Goal: Task Accomplishment & Management: Use online tool/utility

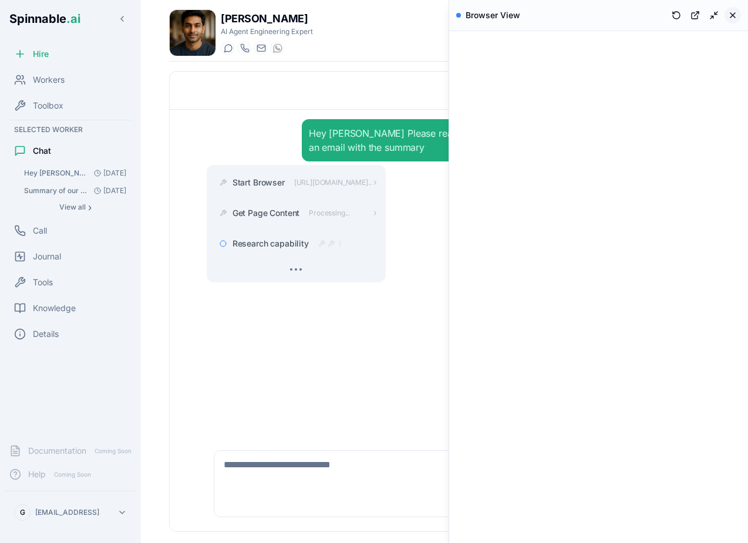
click at [736, 10] on button at bounding box center [733, 15] width 16 height 16
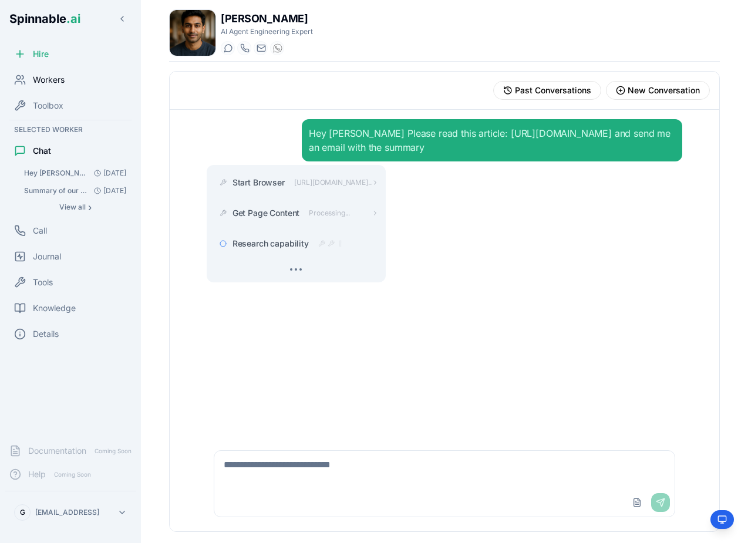
click at [52, 76] on span "Workers" at bounding box center [49, 80] width 32 height 12
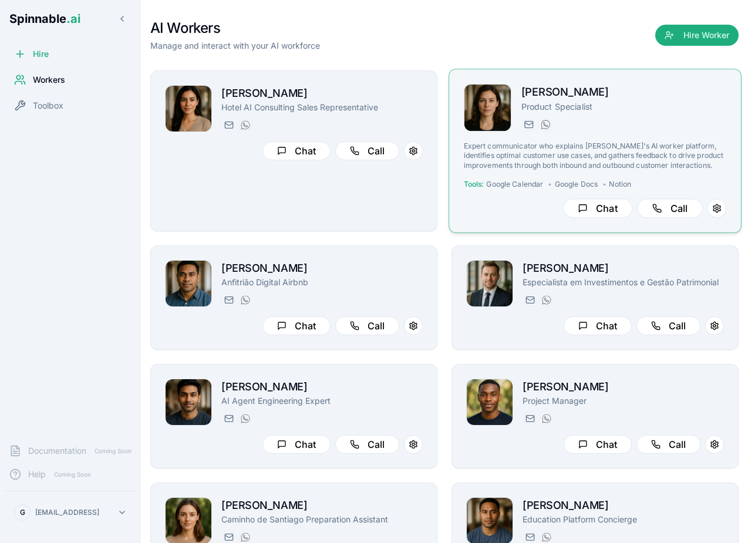
click at [648, 151] on p "Expert communicator who explains [PERSON_NAME]'s AI worker platform, identifies…" at bounding box center [595, 156] width 263 height 29
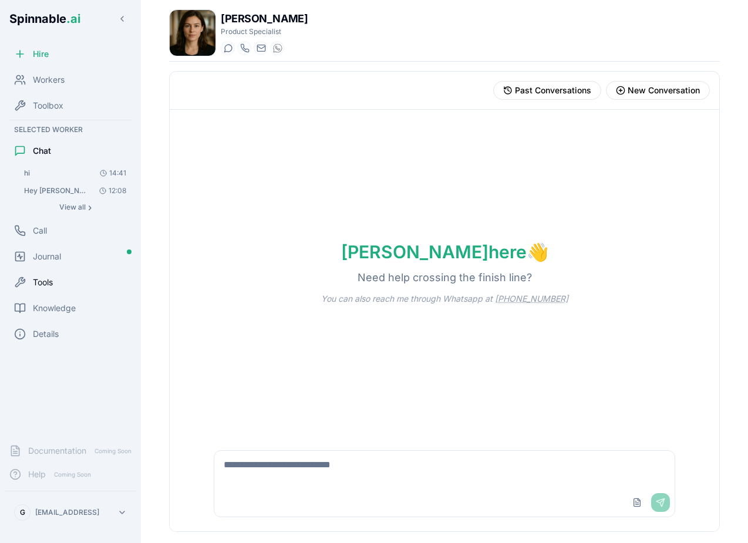
click at [62, 277] on div "Tools" at bounding box center [71, 282] width 132 height 23
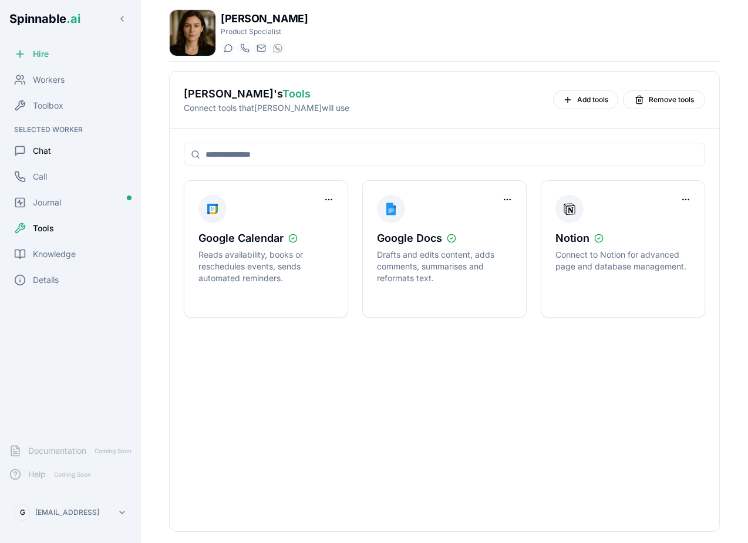
click at [49, 145] on span "Chat" at bounding box center [42, 151] width 18 height 12
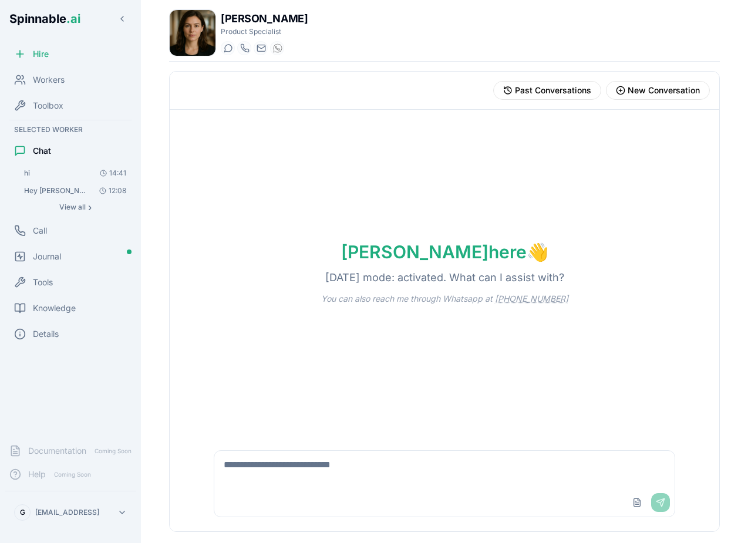
click at [334, 473] on textarea at bounding box center [444, 470] width 460 height 38
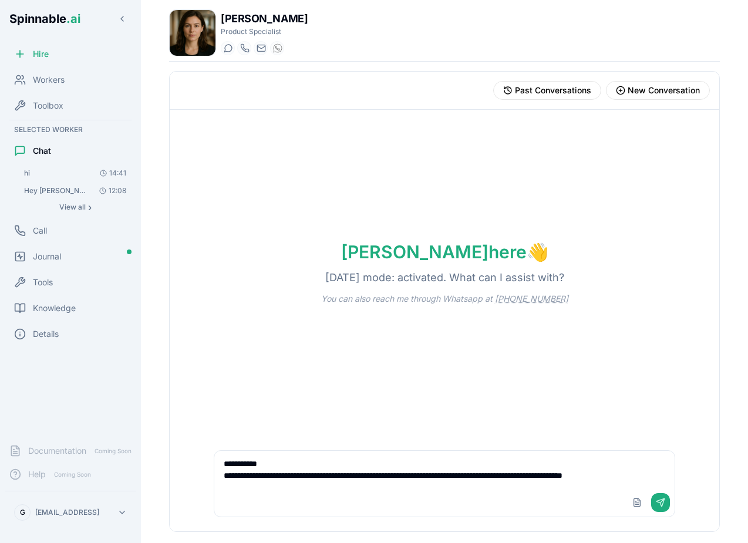
scroll to position [4, 0]
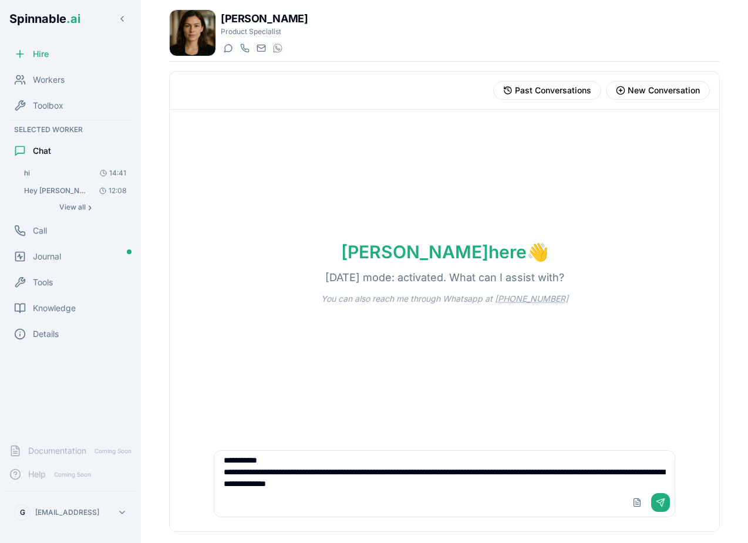
click at [324, 485] on textarea "**********" at bounding box center [444, 470] width 460 height 38
click at [462, 484] on textarea "**********" at bounding box center [444, 470] width 460 height 38
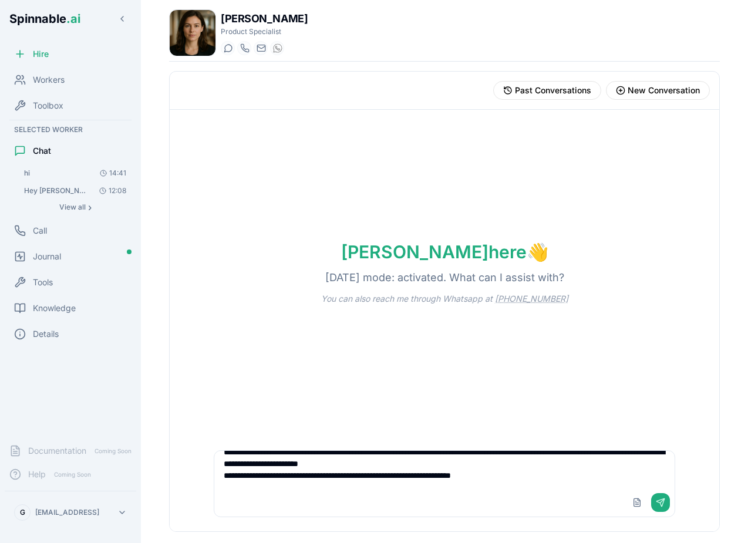
scroll to position [39, 0]
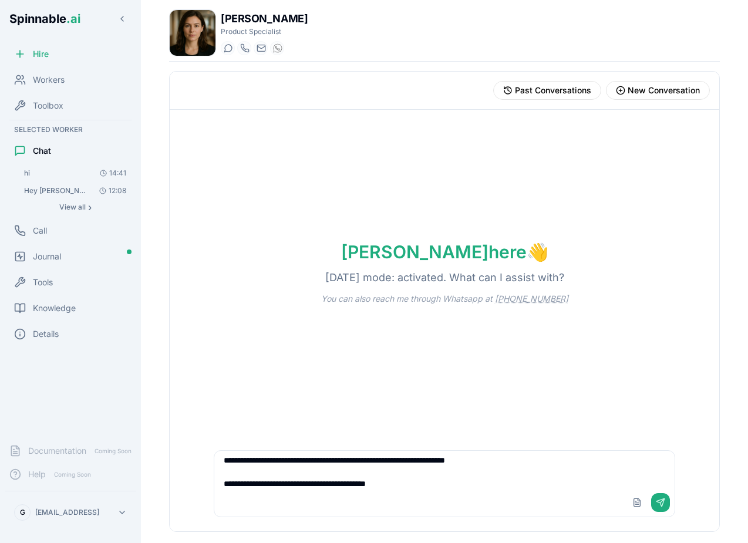
type textarea "**********"
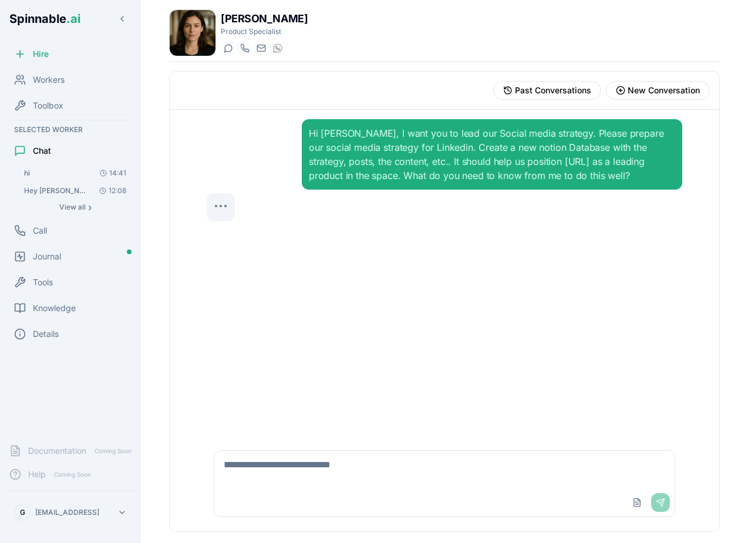
scroll to position [0, 0]
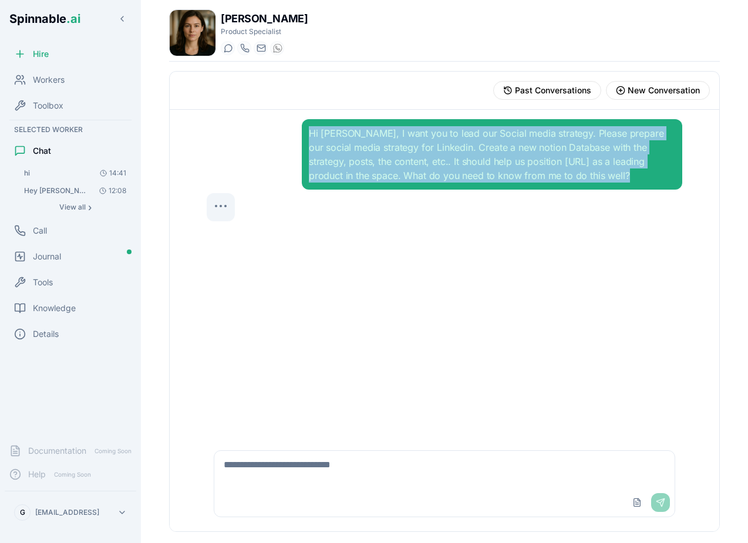
drag, startPoint x: 577, startPoint y: 180, endPoint x: 308, endPoint y: 135, distance: 272.2
click at [308, 135] on div "Hi Amelia, I want you to lead our Social media strategy. Please prepare our soc…" at bounding box center [492, 154] width 381 height 70
copy div "Hi Amelia, I want you to lead our Social media strategy. Please prepare our soc…"
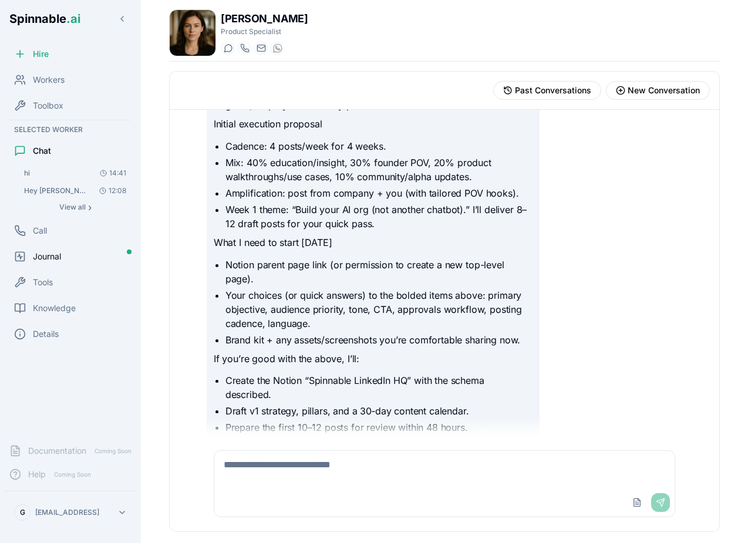
scroll to position [1409, 0]
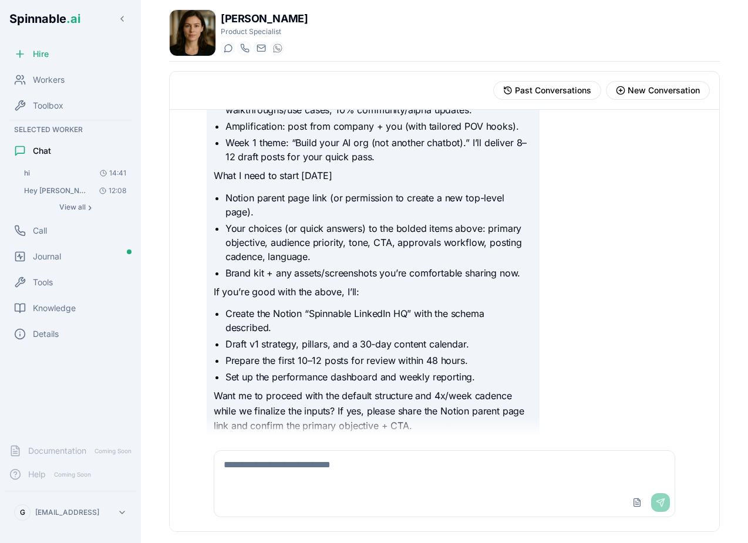
click at [95, 509] on html "Spinnable .ai Hire Workers Toolbox Selected Worker Chat hi 14:41 Hey Amelia, I …" at bounding box center [374, 271] width 748 height 543
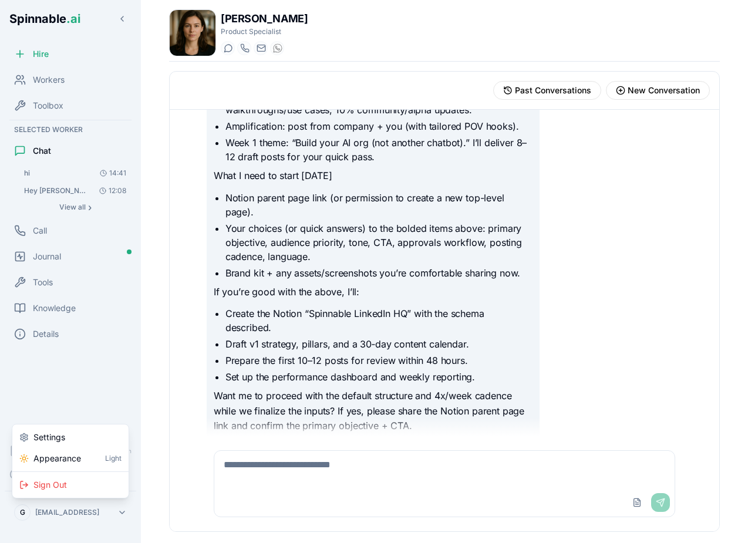
click at [368, 263] on html "Spinnable .ai Hire Workers Toolbox Selected Worker Chat hi 14:41 Hey Amelia, I …" at bounding box center [374, 271] width 748 height 543
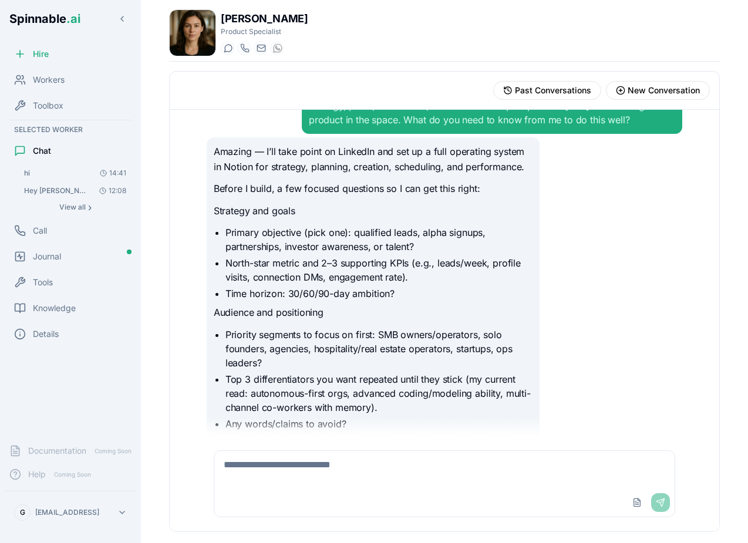
scroll to position [155, 0]
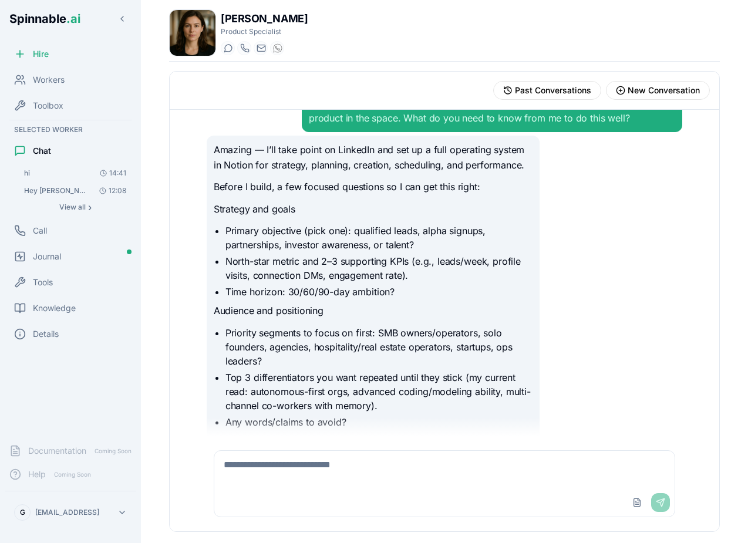
click at [347, 470] on textarea at bounding box center [444, 470] width 460 height 38
type textarea "*"
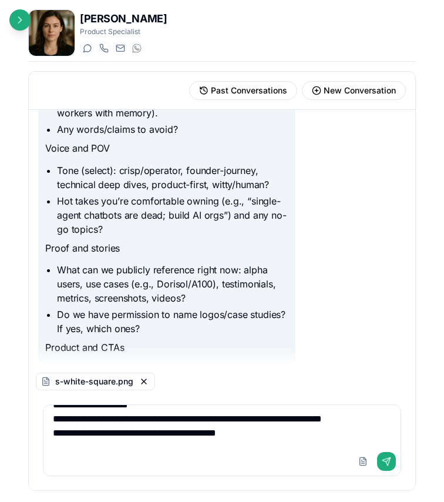
scroll to position [254, 0]
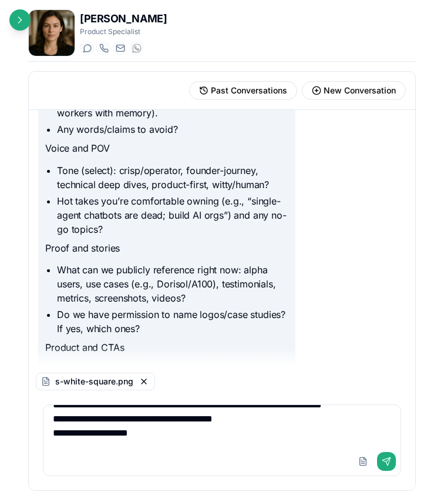
type textarea "**********"
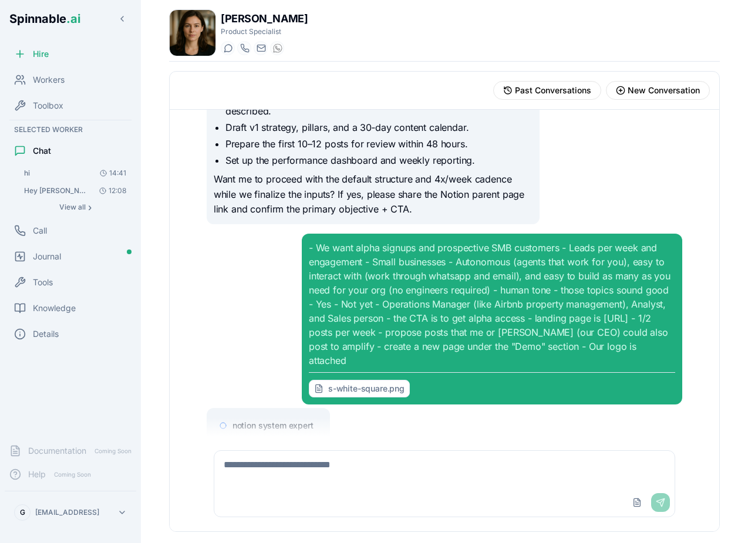
scroll to position [1650, 0]
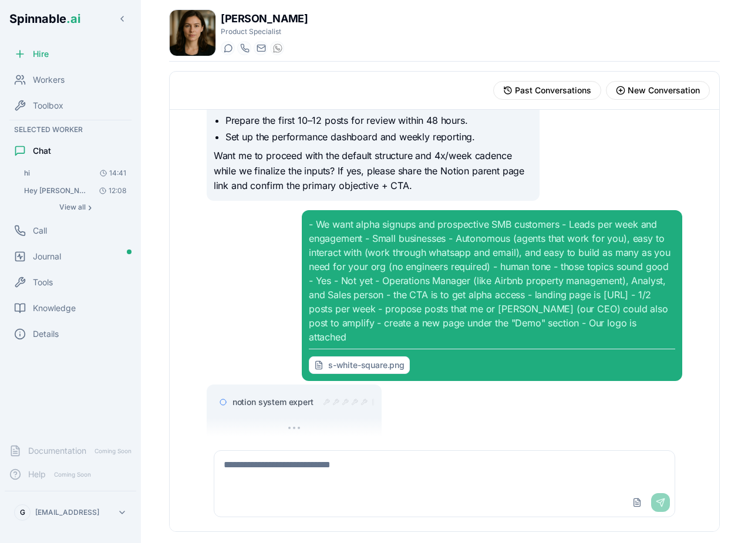
click at [291, 396] on span "notion system expert" at bounding box center [273, 402] width 81 height 12
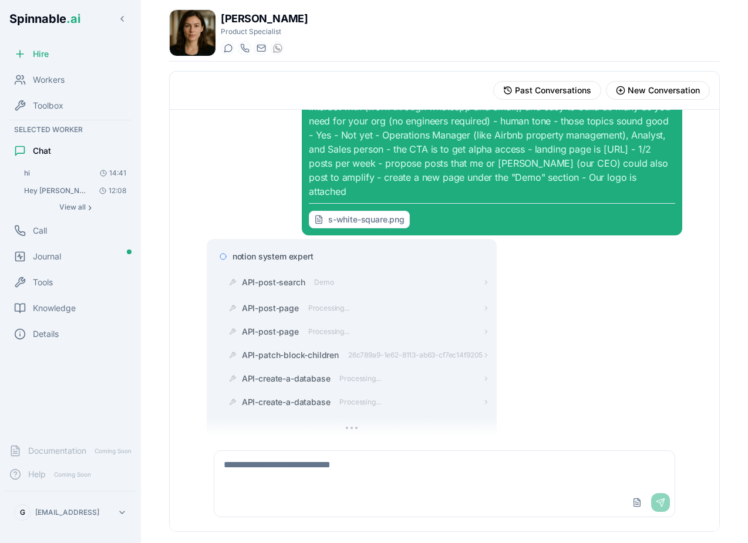
scroll to position [1819, 0]
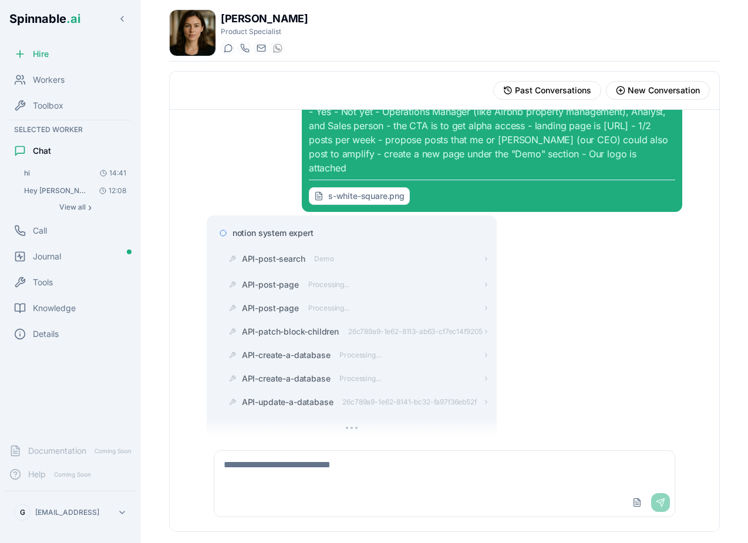
click at [285, 227] on span "notion system expert" at bounding box center [273, 233] width 81 height 12
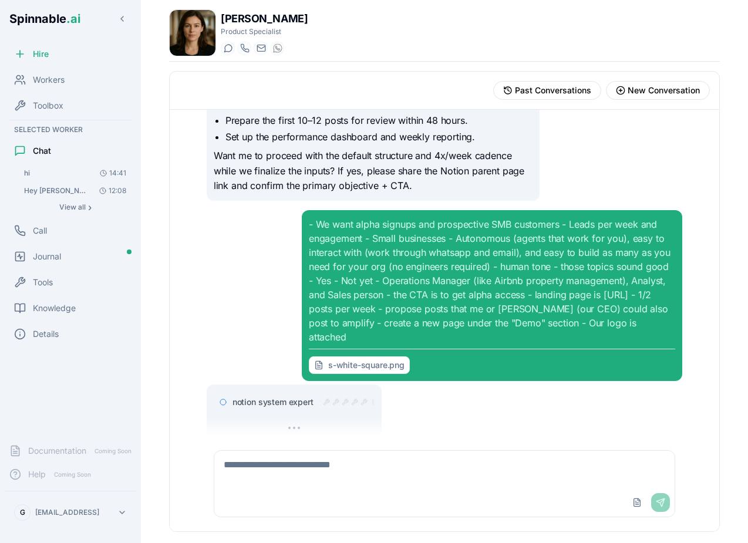
click at [289, 396] on span "notion system expert" at bounding box center [273, 402] width 81 height 12
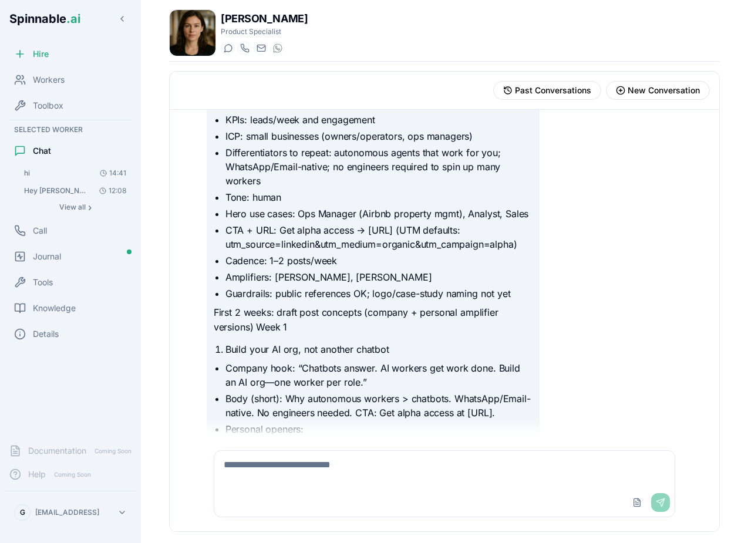
scroll to position [2748, 0]
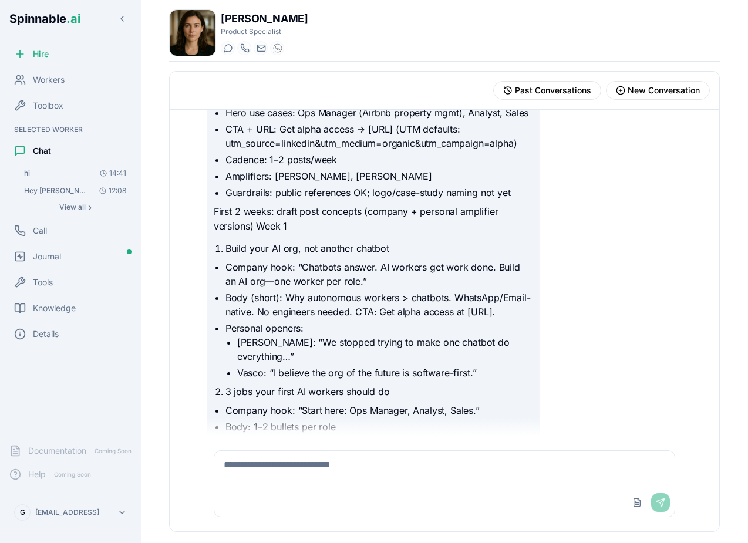
click at [311, 465] on textarea at bounding box center [444, 470] width 460 height 38
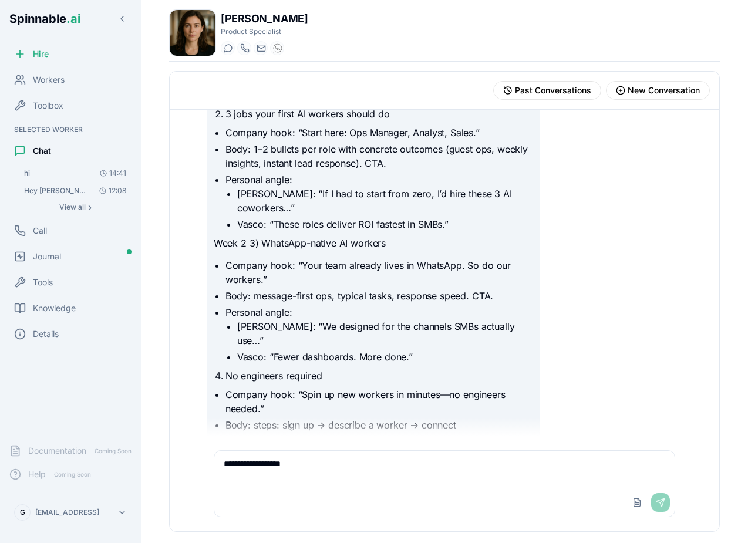
type textarea "**********"
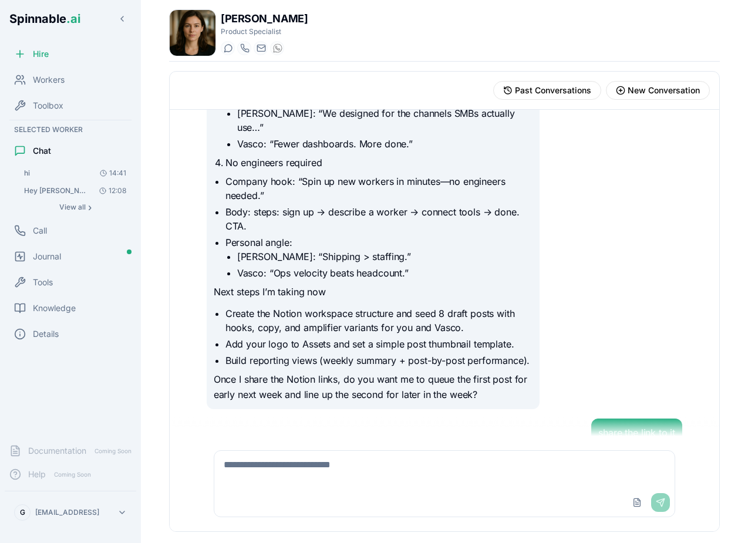
scroll to position [3317, 0]
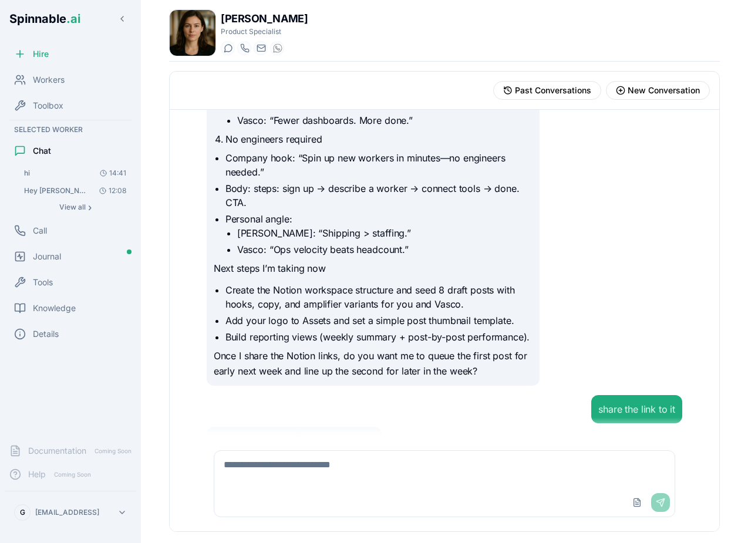
click at [288, 434] on div "notion system expert" at bounding box center [294, 444] width 161 height 21
click at [287, 439] on span "notion system expert" at bounding box center [273, 445] width 81 height 12
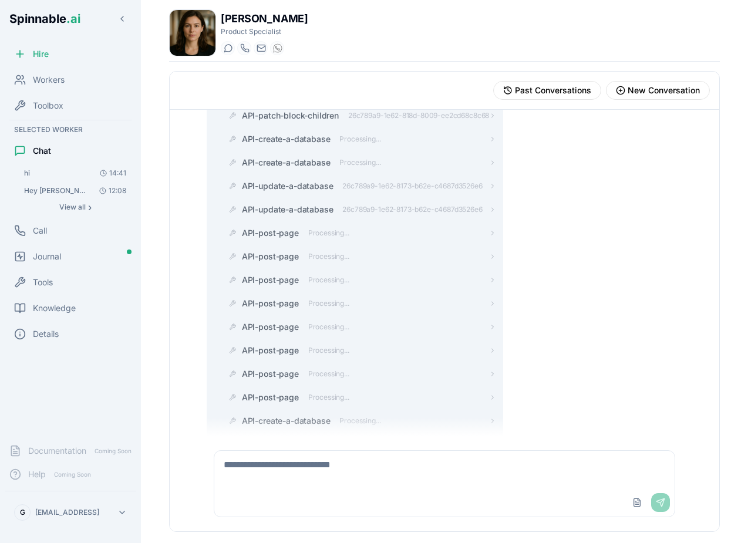
scroll to position [3768, 0]
click at [51, 144] on div "Chat" at bounding box center [71, 150] width 132 height 23
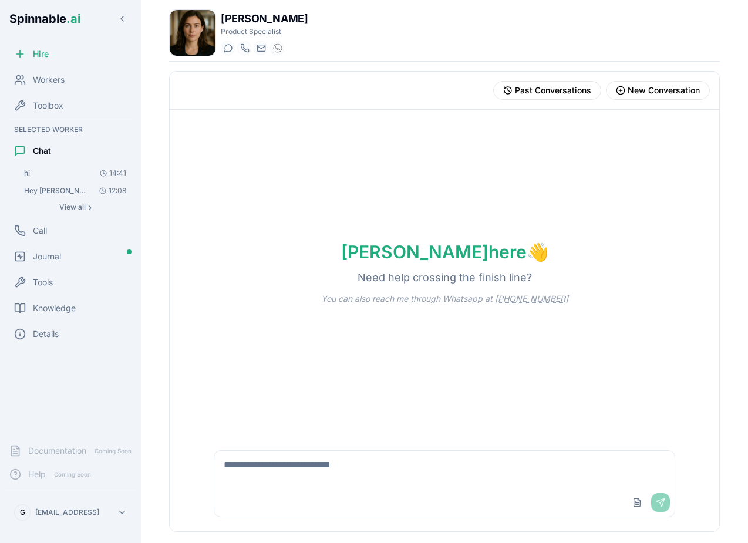
click at [370, 463] on textarea at bounding box center [444, 470] width 460 height 38
click at [268, 472] on textarea "*" at bounding box center [444, 470] width 460 height 38
type textarea "**********"
click at [584, 473] on textarea "**********" at bounding box center [444, 470] width 460 height 38
click at [566, 464] on textarea "**********" at bounding box center [444, 470] width 460 height 38
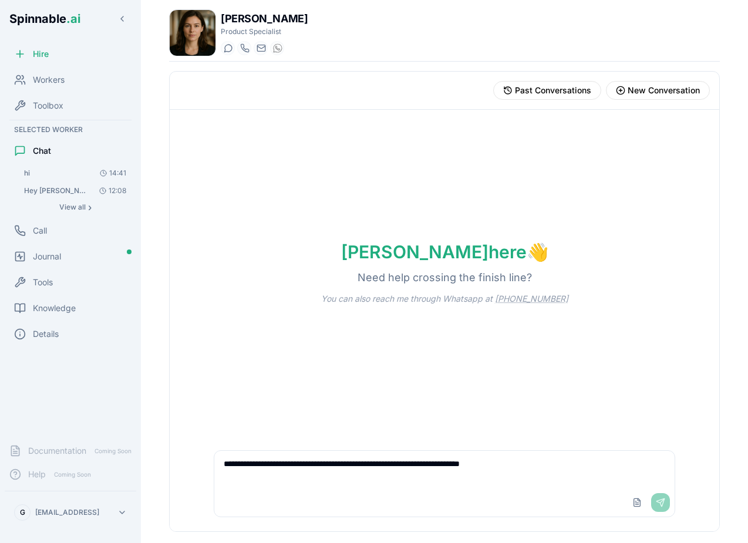
click at [566, 464] on textarea "**********" at bounding box center [444, 470] width 460 height 38
drag, startPoint x: 253, startPoint y: 467, endPoint x: 173, endPoint y: 415, distance: 95.1
click at [173, 415] on div "Amelia here 👋 Need help crossing the finish line? You can also reach me through…" at bounding box center [445, 321] width 550 height 422
type textarea "********"
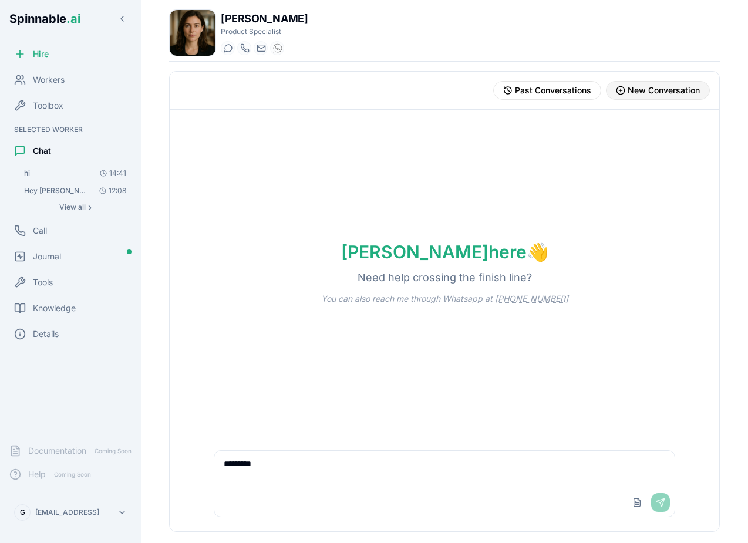
click at [664, 85] on span "New Conversation" at bounding box center [664, 91] width 72 height 12
click at [641, 96] on button "New Conversation" at bounding box center [658, 90] width 104 height 19
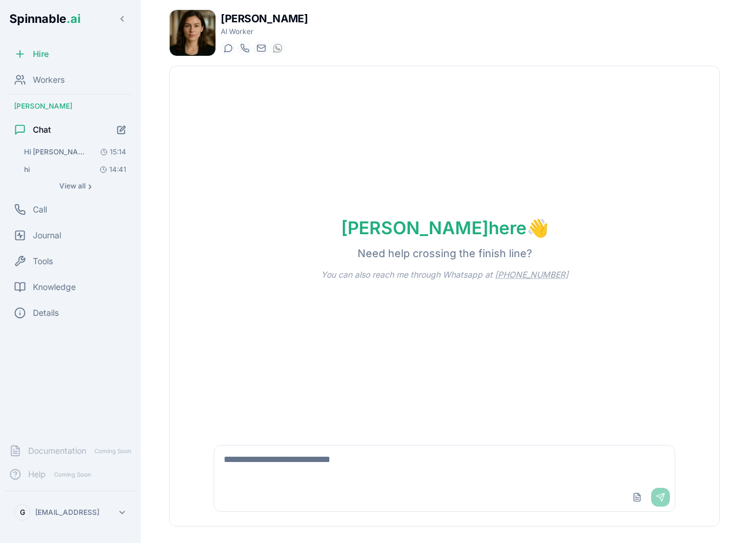
click at [271, 448] on textarea at bounding box center [444, 465] width 460 height 38
type textarea "**********"
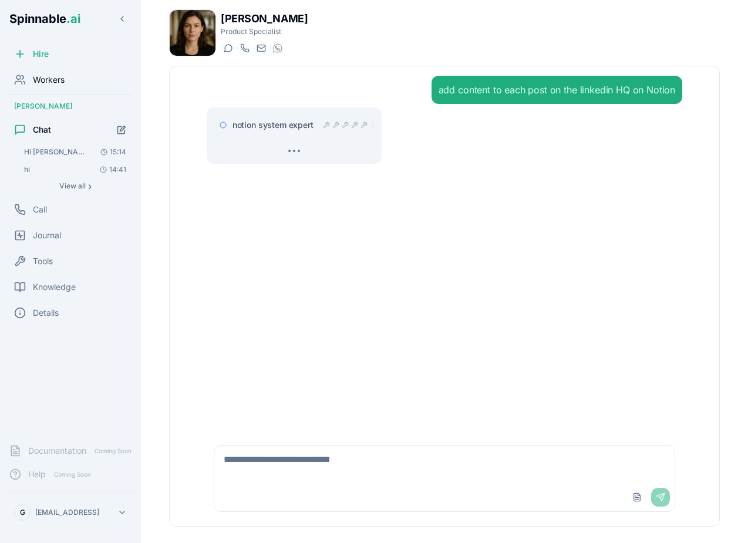
click at [49, 84] on span "Workers" at bounding box center [49, 80] width 32 height 12
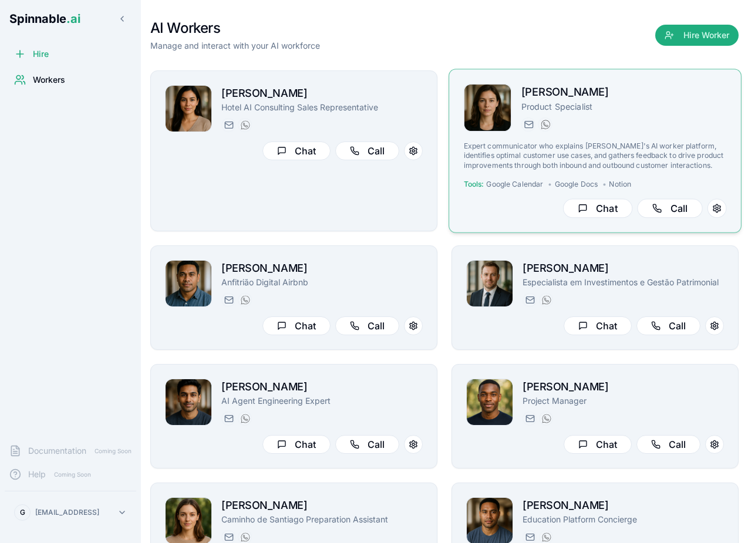
click at [626, 143] on p "Expert communicator who explains [PERSON_NAME]'s AI worker platform, identifies…" at bounding box center [595, 156] width 263 height 29
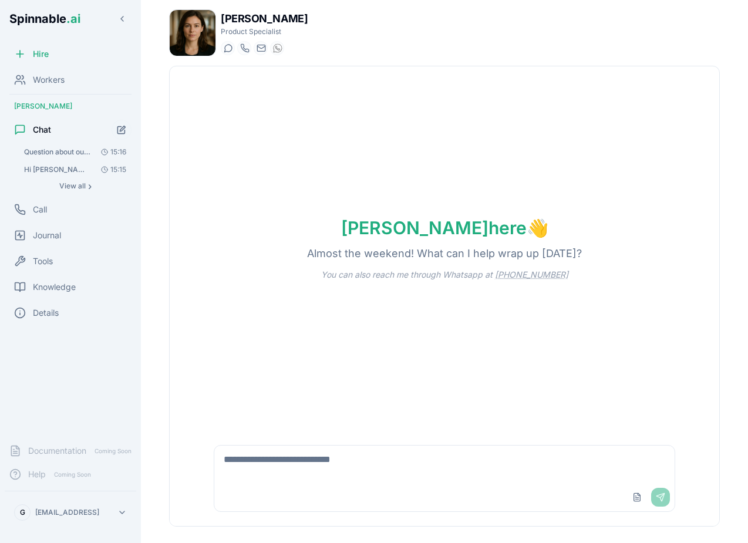
click at [321, 454] on textarea at bounding box center [444, 465] width 460 height 38
type textarea "**********"
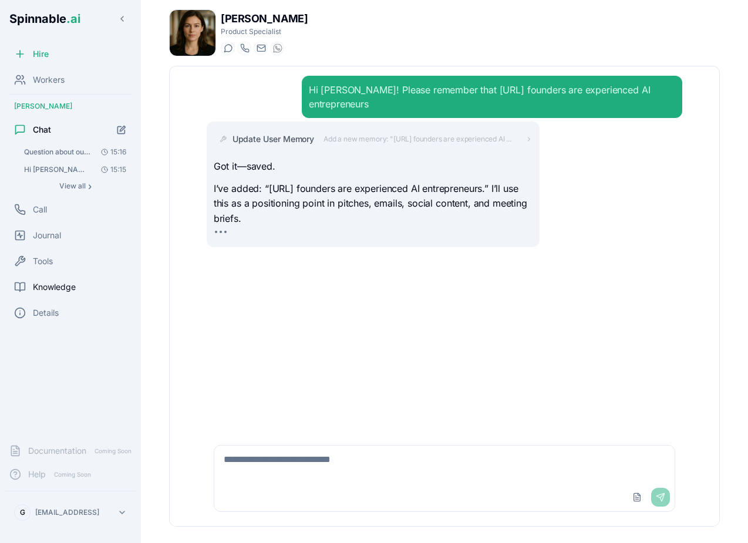
click at [62, 287] on span "Knowledge" at bounding box center [54, 287] width 43 height 12
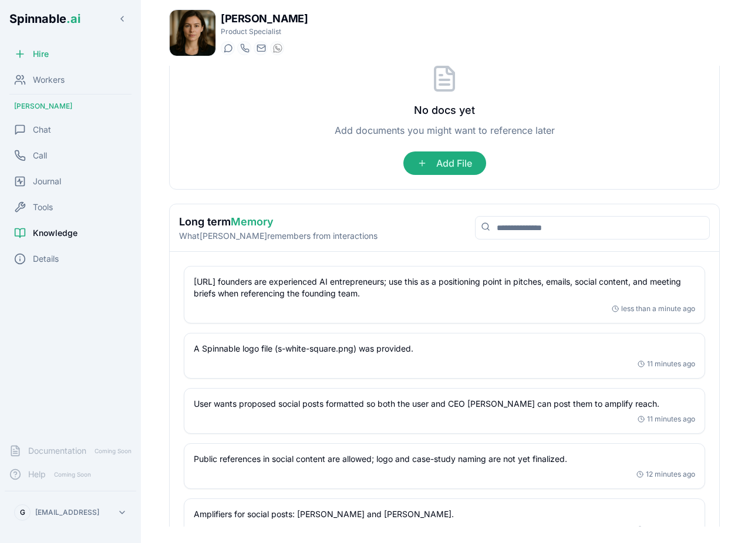
scroll to position [230, 0]
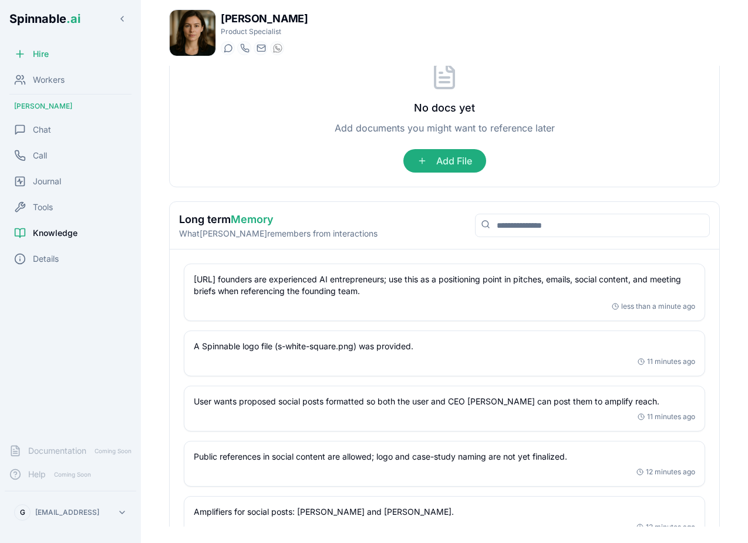
drag, startPoint x: 272, startPoint y: 282, endPoint x: 415, endPoint y: 279, distance: 142.7
click at [415, 279] on p "[URL] founders are experienced AI entrepreneurs; use this as a positioning poin…" at bounding box center [445, 285] width 502 height 23
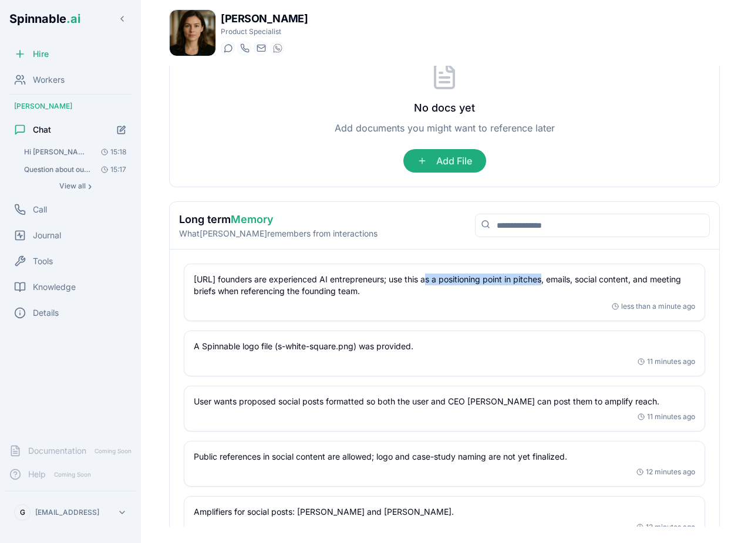
drag, startPoint x: 429, startPoint y: 277, endPoint x: 543, endPoint y: 279, distance: 114.0
click at [543, 279] on p "[URL] founders are experienced AI entrepreneurs; use this as a positioning poin…" at bounding box center [445, 285] width 502 height 23
click at [540, 280] on p "[URL] founders are experienced AI entrepreneurs; use this as a positioning poin…" at bounding box center [445, 285] width 502 height 23
drag, startPoint x: 519, startPoint y: 278, endPoint x: 564, endPoint y: 278, distance: 45.2
click at [564, 278] on p "[URL] founders are experienced AI entrepreneurs; use this as a positioning poin…" at bounding box center [445, 285] width 502 height 23
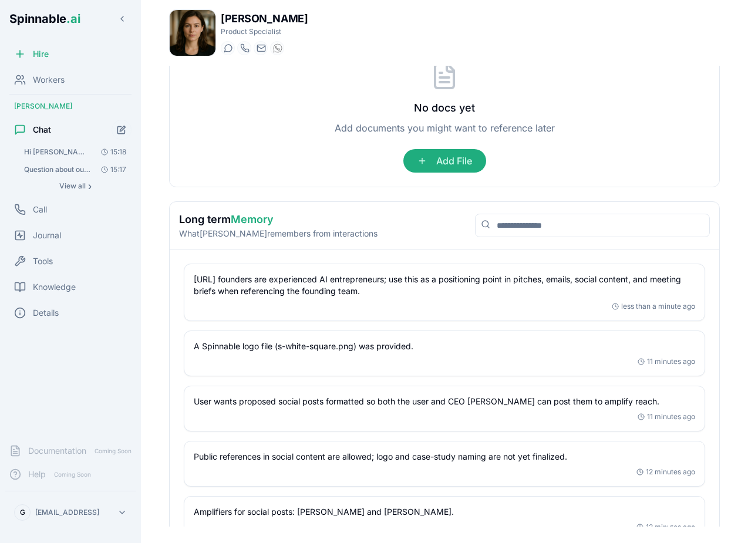
click at [573, 279] on p "[URL] founders are experienced AI entrepreneurs; use this as a positioning poin…" at bounding box center [445, 285] width 502 height 23
click at [626, 286] on p "[URL] founders are experienced AI entrepreneurs; use this as a positioning poin…" at bounding box center [445, 285] width 502 height 23
click at [59, 166] on span "Question about our product Hey [PERSON_NAME], How do you think [URL] <[URL]> c.…" at bounding box center [57, 169] width 66 height 9
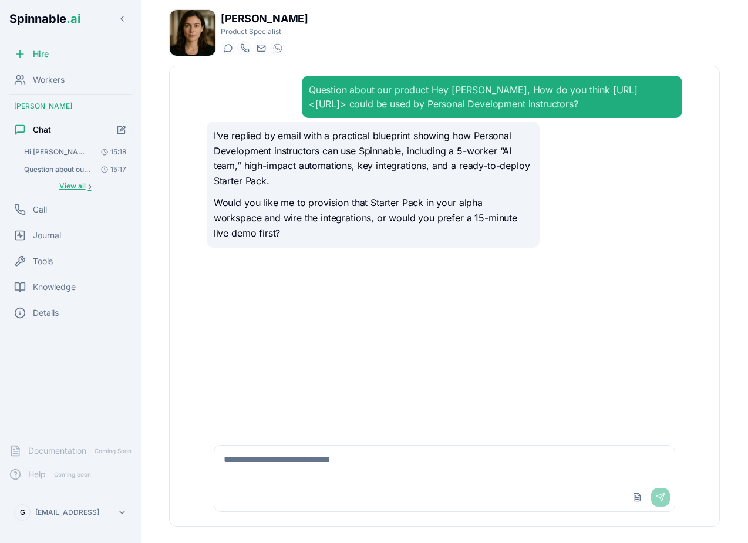
click at [83, 186] on span "View all" at bounding box center [72, 185] width 26 height 9
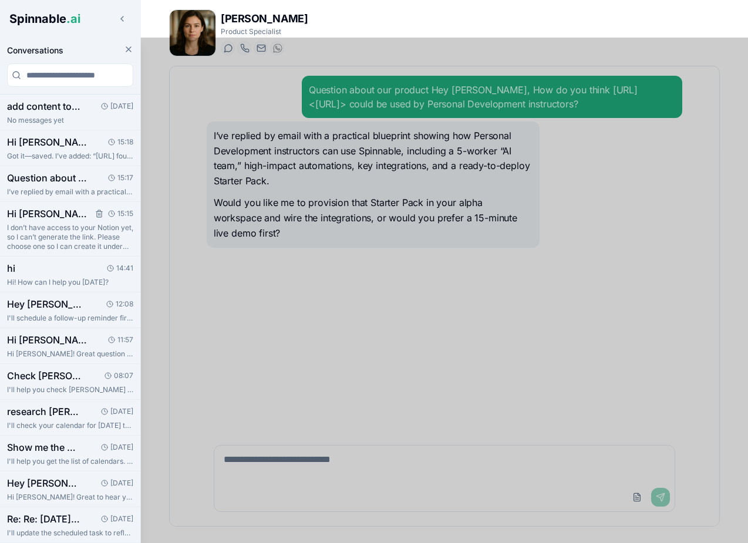
click at [71, 241] on p "I don’t have access to your Notion yet, so I can’t generate the link. Please ch…" at bounding box center [70, 237] width 126 height 28
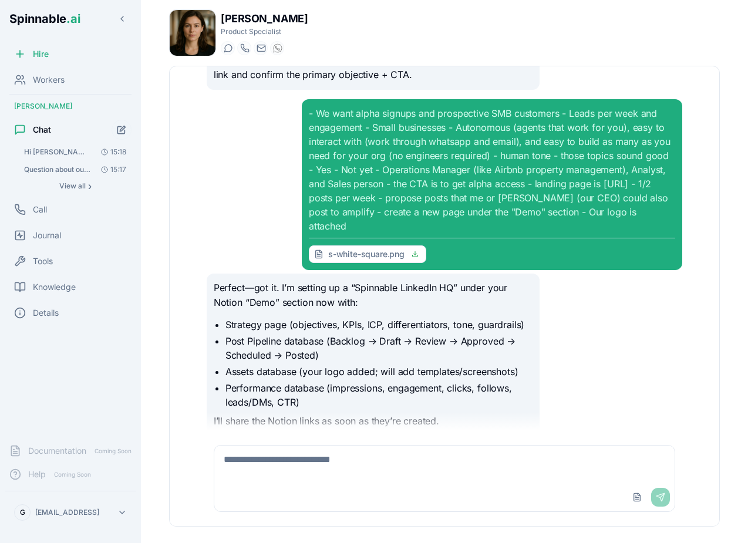
scroll to position [1705, 0]
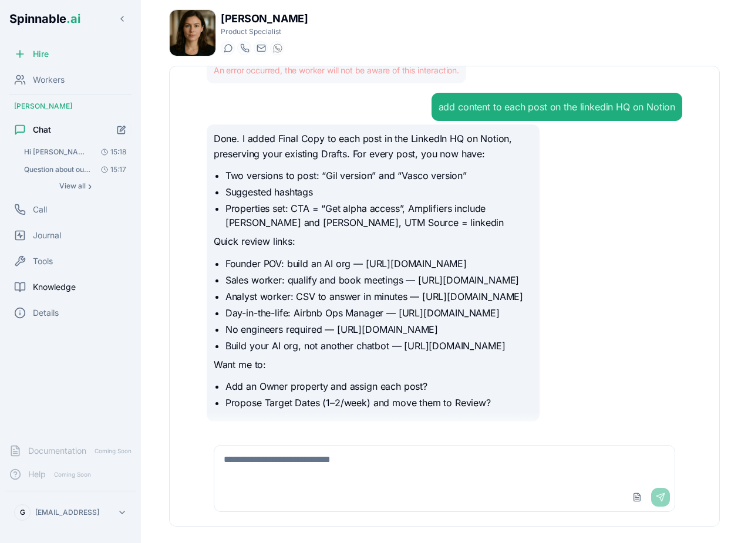
scroll to position [179, 0]
